Goal: Find specific page/section: Find specific page/section

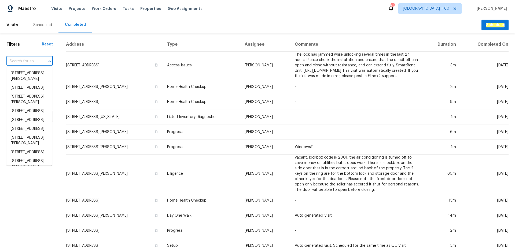
type input "[STREET_ADDRESS]"
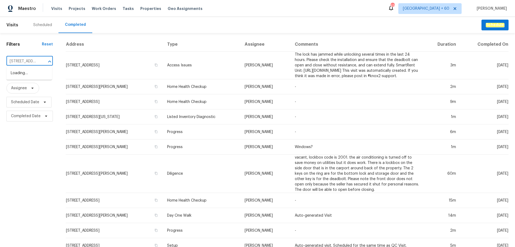
scroll to position [0, 44]
click at [25, 73] on li "[STREET_ADDRESS]" at bounding box center [29, 73] width 46 height 9
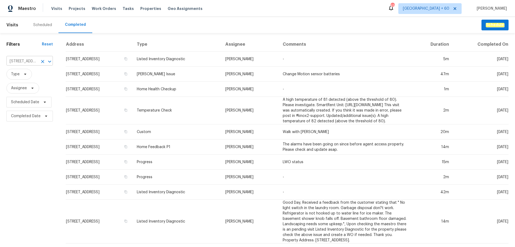
click at [27, 63] on input "[STREET_ADDRESS]" at bounding box center [21, 61] width 31 height 8
paste input "[STREET_ADDRESS]"
type input "[STREET_ADDRESS]"
click at [26, 71] on li "[STREET_ADDRESS]" at bounding box center [29, 73] width 46 height 9
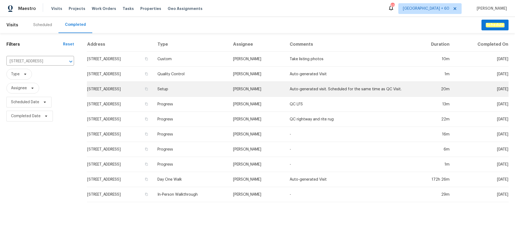
click at [228, 93] on td "Setup" at bounding box center [190, 89] width 75 height 15
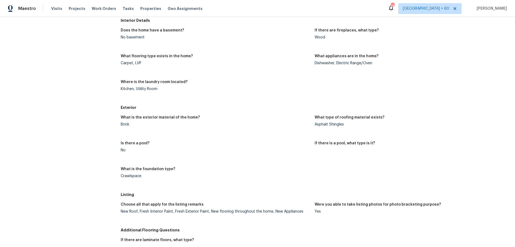
scroll to position [187, 0]
